Goal: Information Seeking & Learning: Check status

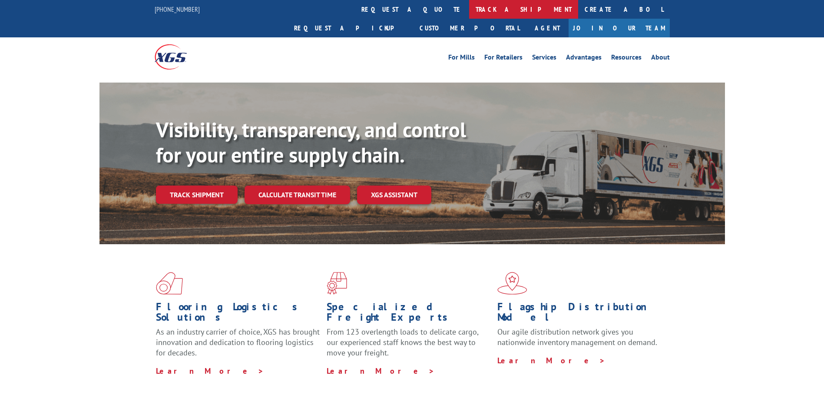
click at [469, 8] on link "track a shipment" at bounding box center [523, 9] width 109 height 19
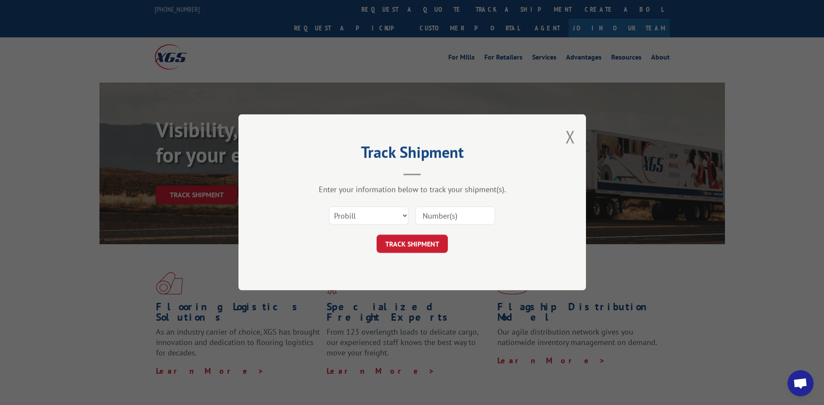
click at [439, 213] on input at bounding box center [455, 216] width 80 height 18
paste input "17603629"
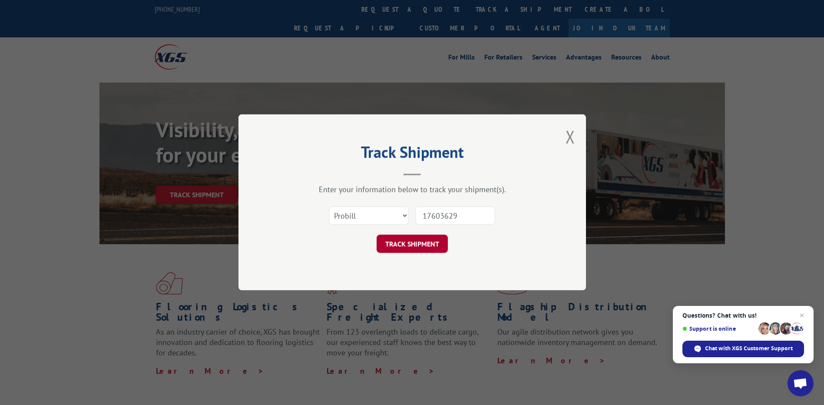
type input "17603629"
click at [417, 245] on button "TRACK SHIPMENT" at bounding box center [412, 244] width 71 height 18
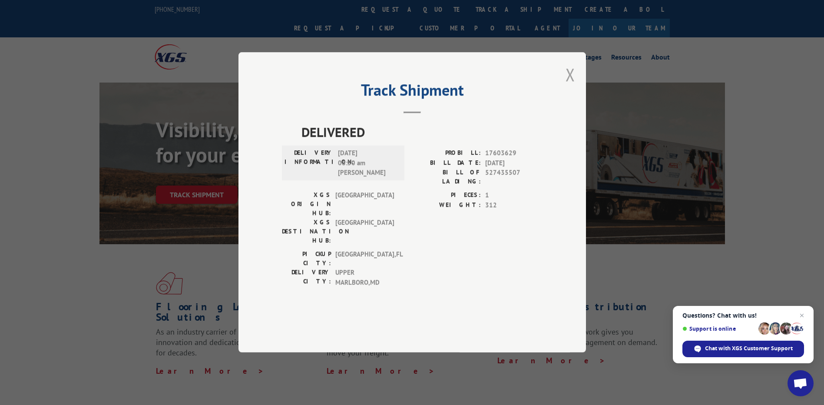
click at [569, 86] on button "Close modal" at bounding box center [571, 74] width 10 height 23
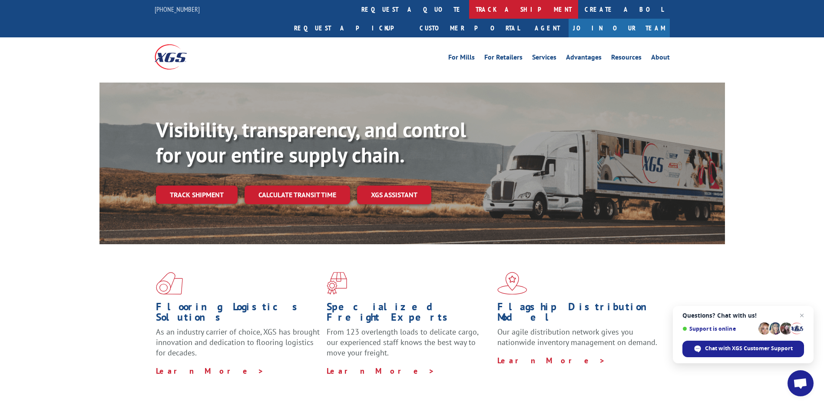
click at [469, 9] on link "track a shipment" at bounding box center [523, 9] width 109 height 19
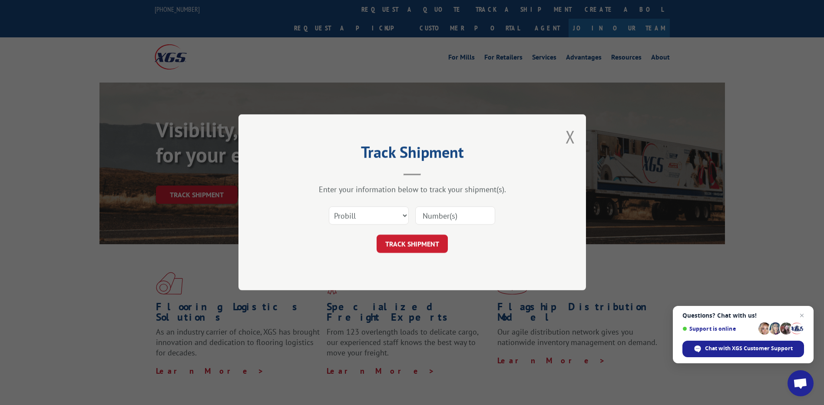
click at [432, 217] on input at bounding box center [455, 216] width 80 height 18
paste input "17603629"
type input "17603629"
click at [428, 246] on button "TRACK SHIPMENT" at bounding box center [412, 244] width 71 height 18
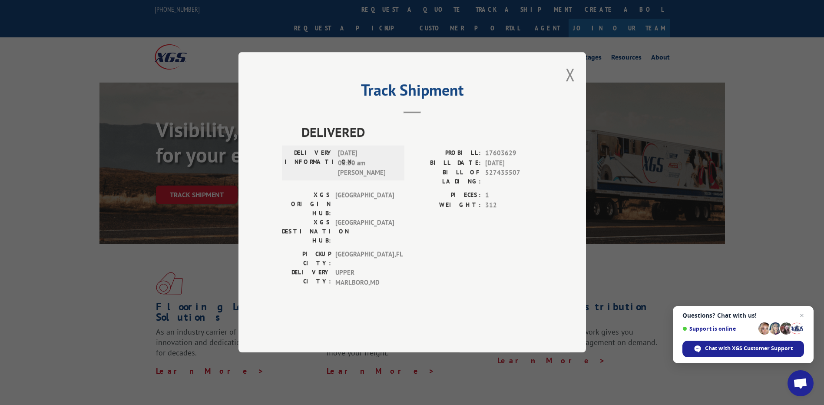
click at [572, 86] on button "Close modal" at bounding box center [571, 74] width 10 height 23
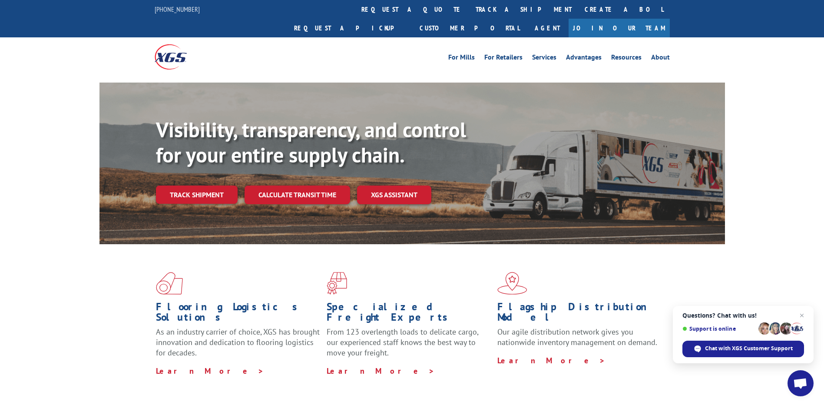
click at [469, 8] on link "track a shipment" at bounding box center [523, 9] width 109 height 19
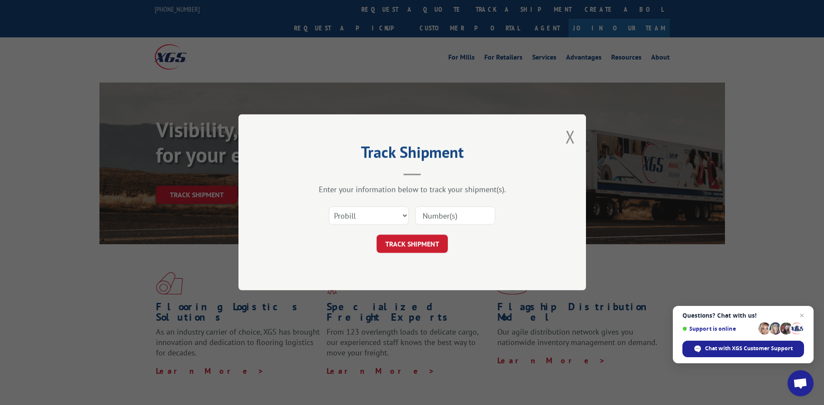
click at [468, 217] on input at bounding box center [455, 216] width 80 height 18
paste input "17595638"
type input "17595638"
click at [428, 242] on button "TRACK SHIPMENT" at bounding box center [412, 244] width 71 height 18
